Goal: Check status: Check status

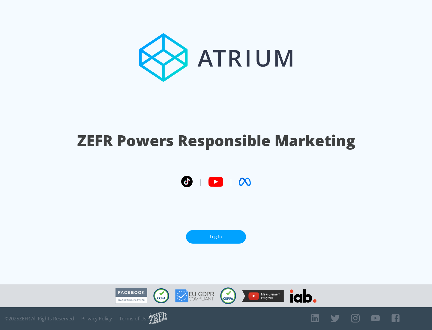
click at [216, 237] on link "Log In" at bounding box center [216, 236] width 60 height 13
